Goal: Find specific page/section: Find specific page/section

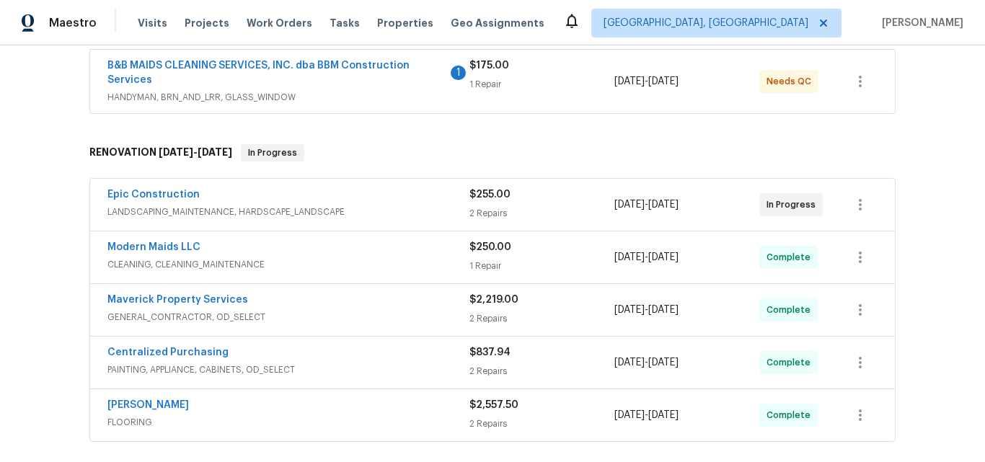
scroll to position [272, 0]
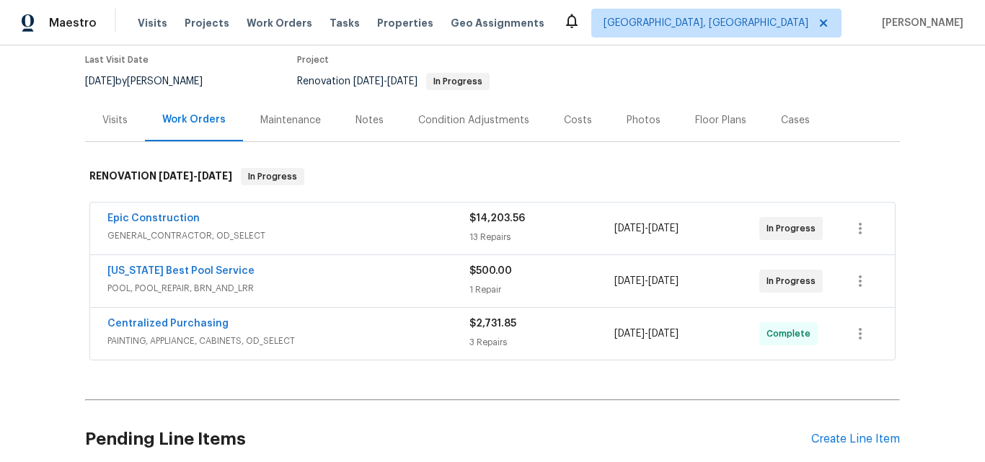
scroll to position [144, 0]
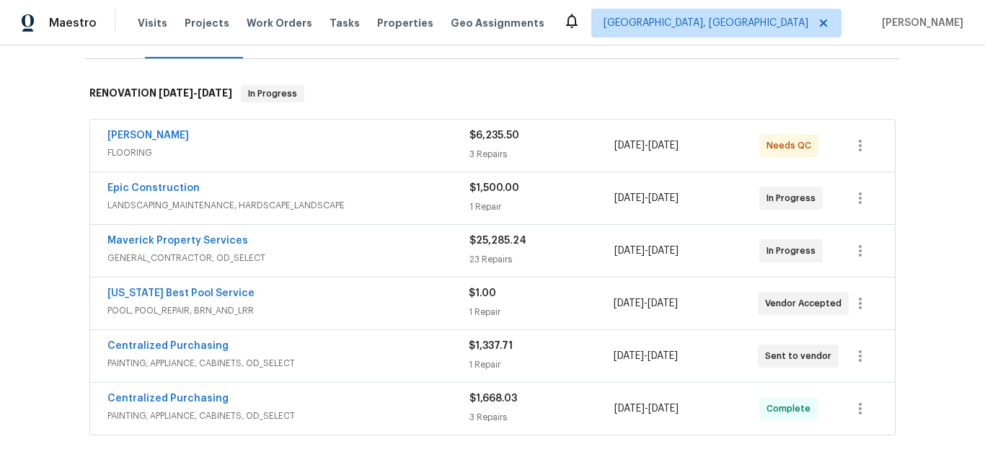
scroll to position [216, 0]
